Goal: Obtain resource: Download file/media

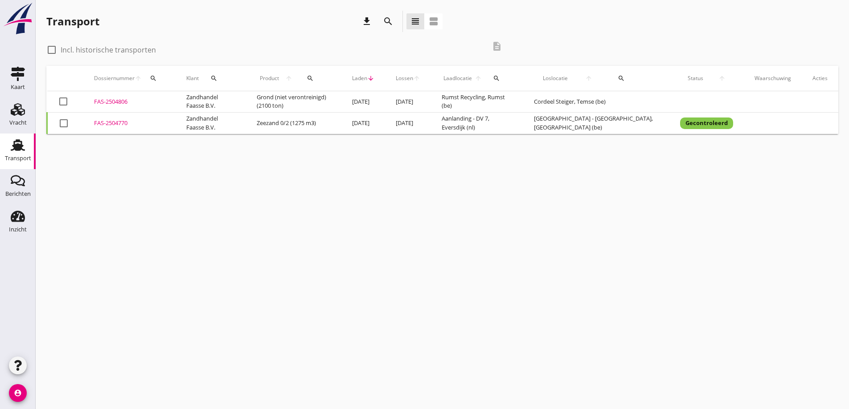
click at [112, 104] on div "FAS-2504806" at bounding box center [129, 102] width 71 height 9
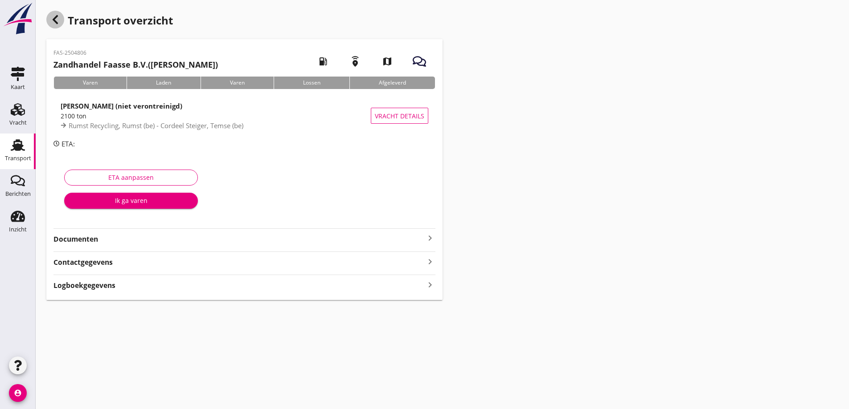
drag, startPoint x: 50, startPoint y: 20, endPoint x: 55, endPoint y: 18, distance: 5.2
click at [55, 18] on icon "button" at bounding box center [55, 19] width 11 height 11
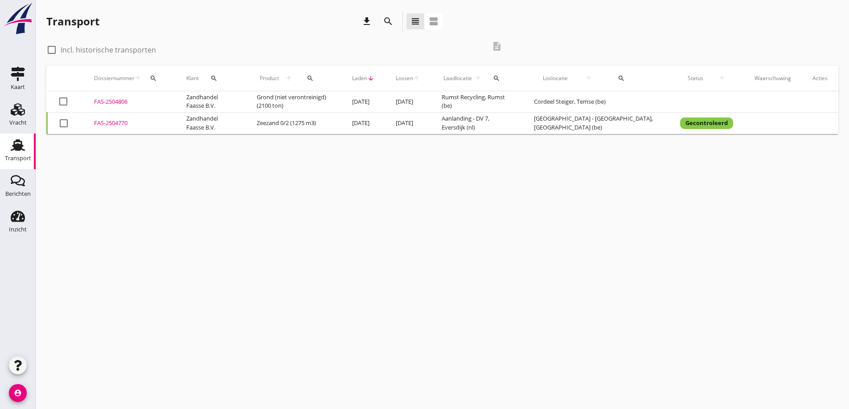
click at [108, 100] on div "FAS-2504806" at bounding box center [129, 102] width 71 height 9
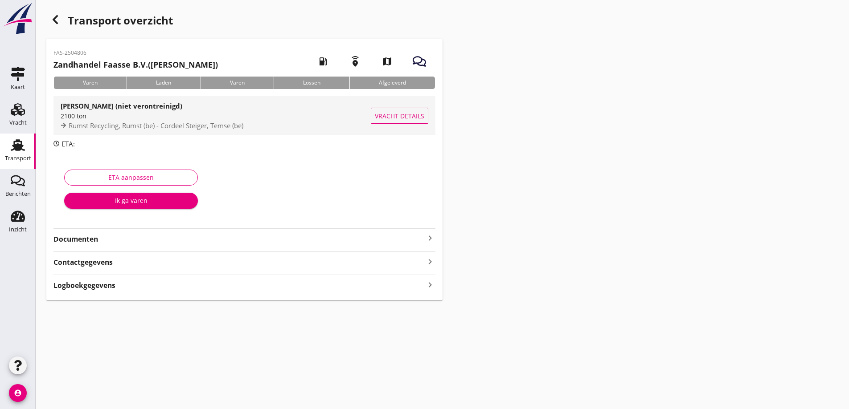
click at [418, 115] on span "Vracht details" at bounding box center [399, 115] width 49 height 9
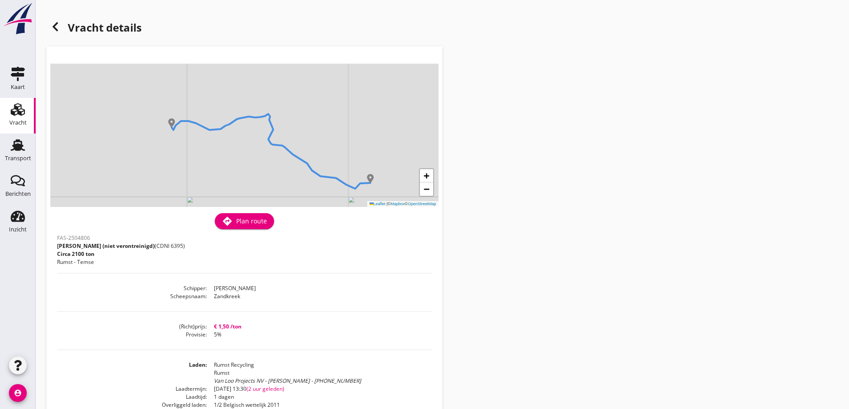
click at [50, 25] on icon at bounding box center [55, 26] width 11 height 11
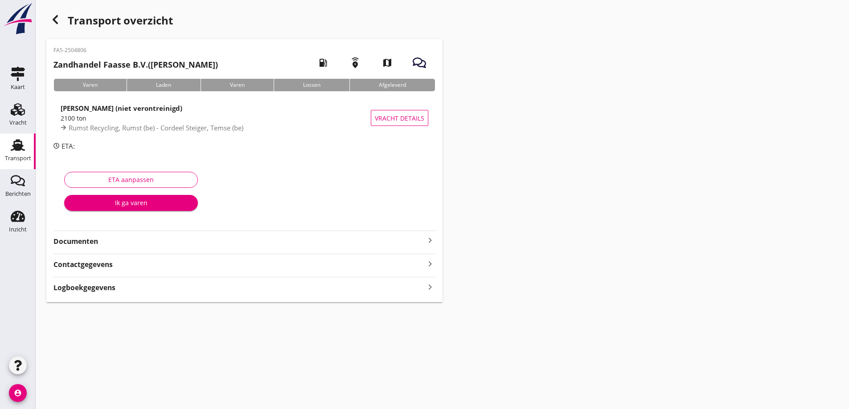
click at [71, 243] on strong "Documenten" at bounding box center [238, 242] width 371 height 10
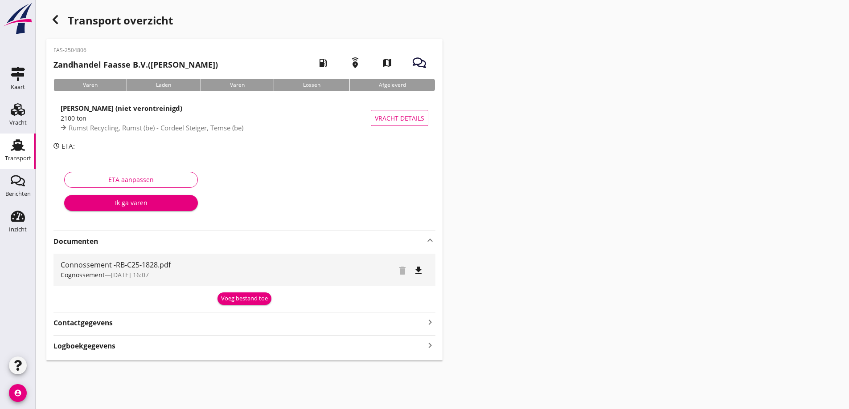
drag, startPoint x: 167, startPoint y: 270, endPoint x: 230, endPoint y: 271, distance: 63.3
click at [167, 270] on div "Connossement -RB-C25-1828.pdf" at bounding box center [199, 265] width 277 height 11
click at [418, 270] on icon "file_download" at bounding box center [418, 270] width 11 height 11
click at [182, 180] on div "ETA aanpassen" at bounding box center [131, 179] width 118 height 9
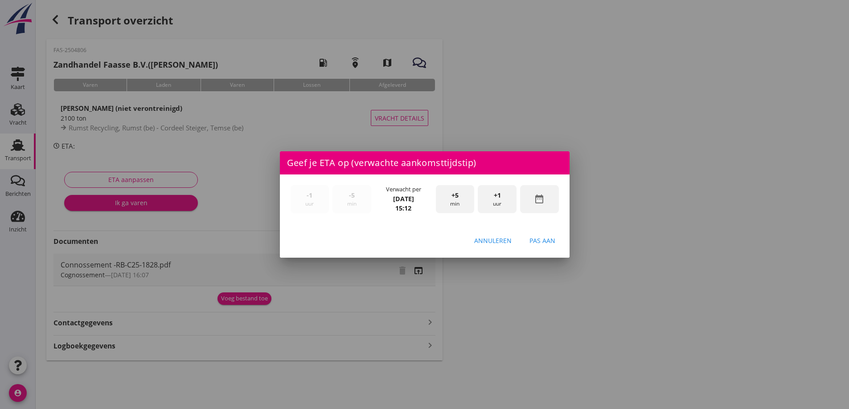
click at [487, 243] on div "Annuleren" at bounding box center [492, 240] width 37 height 9
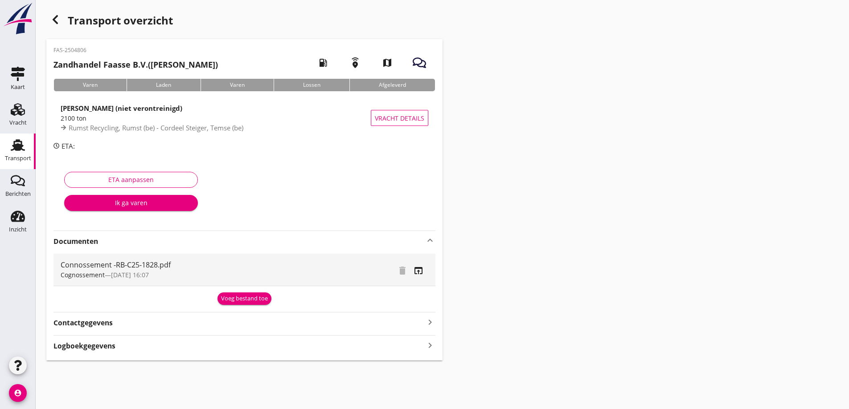
click at [592, 151] on div "Transport overzicht FAS-2504806 Zandhandel Faasse B.V. ([PERSON_NAME]) local_ga…" at bounding box center [442, 186] width 813 height 372
